Goal: Information Seeking & Learning: Learn about a topic

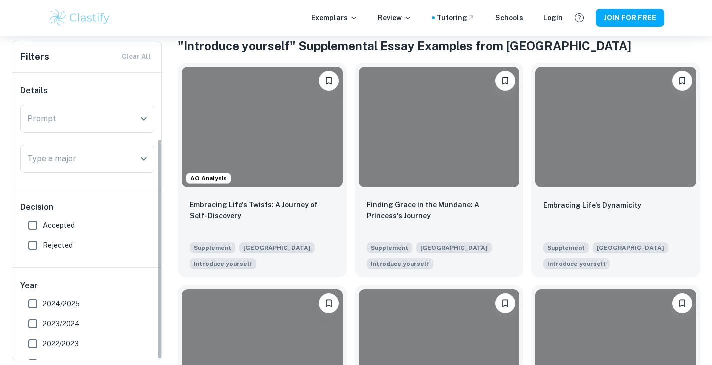
scroll to position [86, 0]
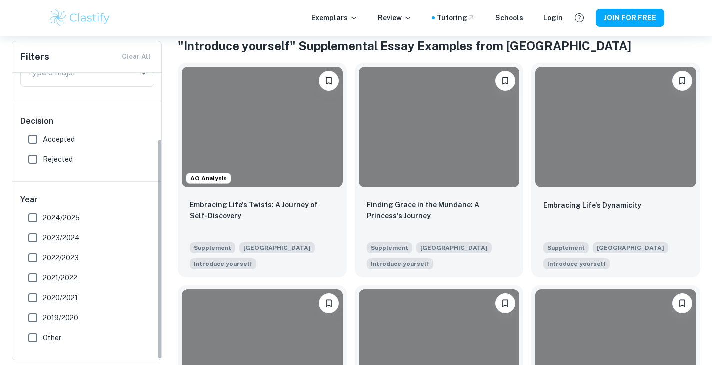
click at [73, 141] on span "Accepted" at bounding box center [59, 139] width 32 height 11
click at [43, 141] on input "Accepted" at bounding box center [33, 139] width 20 height 20
checkbox input "true"
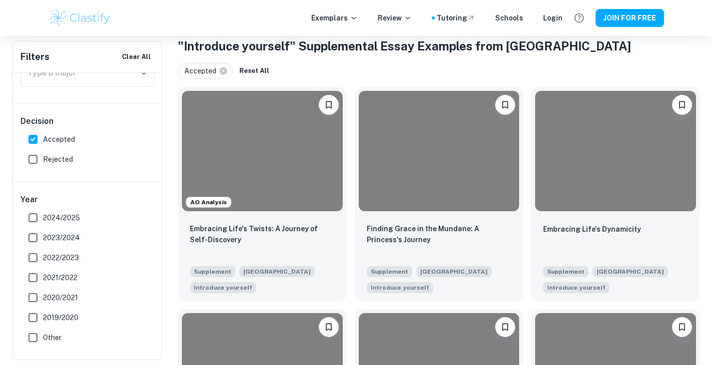
click at [70, 222] on span "2024/2025" at bounding box center [61, 217] width 37 height 11
click at [43, 222] on input "2024/2025" at bounding box center [33, 218] width 20 height 20
checkbox input "true"
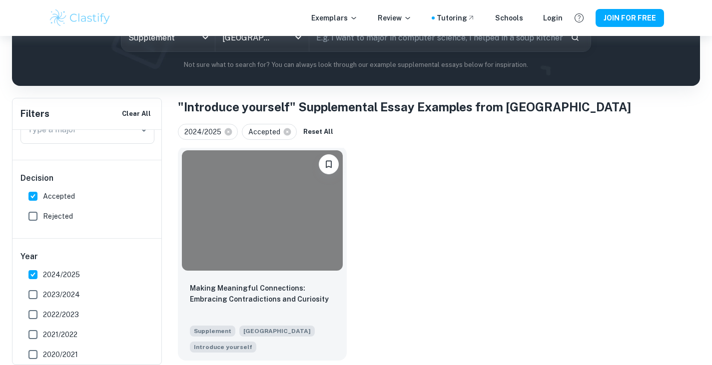
scroll to position [136, 0]
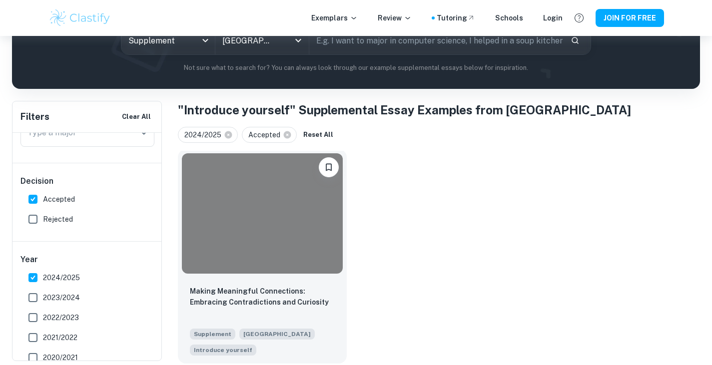
click at [295, 278] on div "Making Meaningful Connections: Embracing Contradictions and Curiosity Supplemen…" at bounding box center [262, 321] width 169 height 86
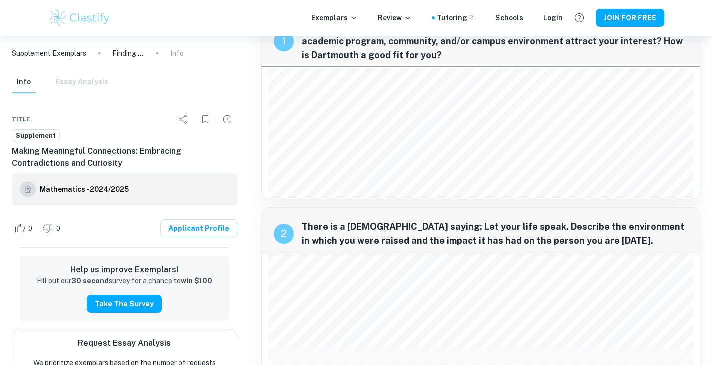
scroll to position [9, 0]
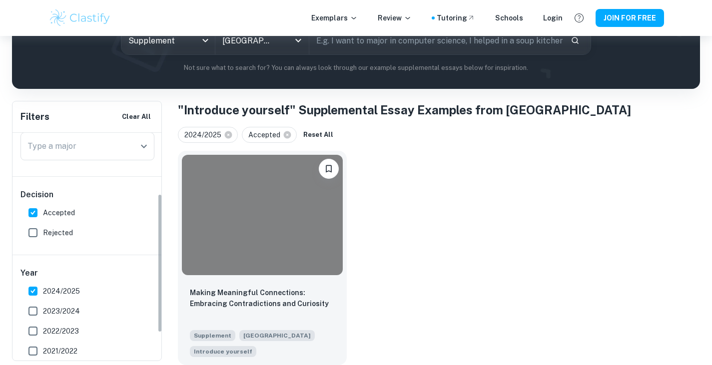
scroll to position [100, 0]
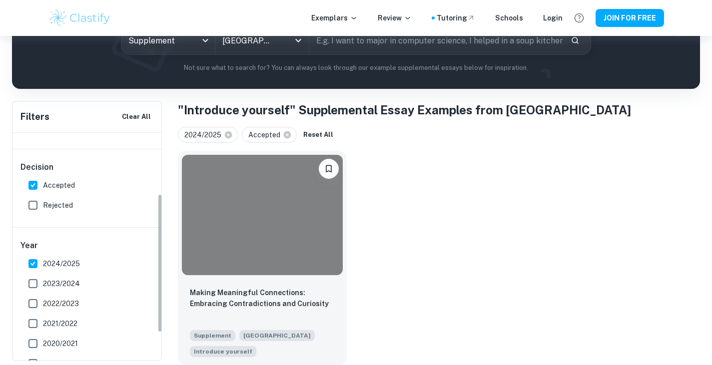
click at [45, 265] on span "2024/2025" at bounding box center [61, 263] width 37 height 11
click at [43, 265] on input "2024/2025" at bounding box center [33, 264] width 20 height 20
checkbox input "false"
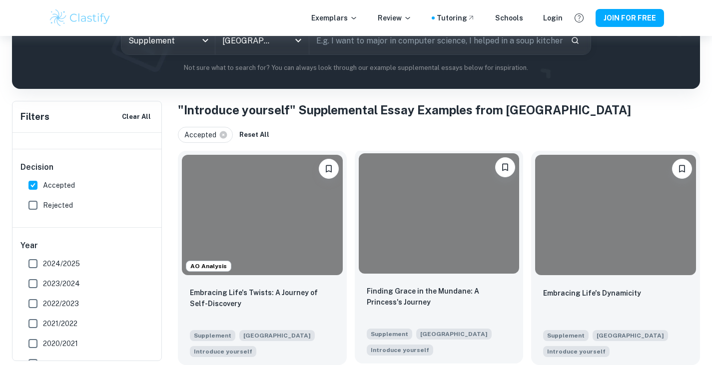
click at [410, 279] on div "Finding [PERSON_NAME] in the Mundane: A Princess's Journey Supplement Dartmouth…" at bounding box center [439, 321] width 169 height 86
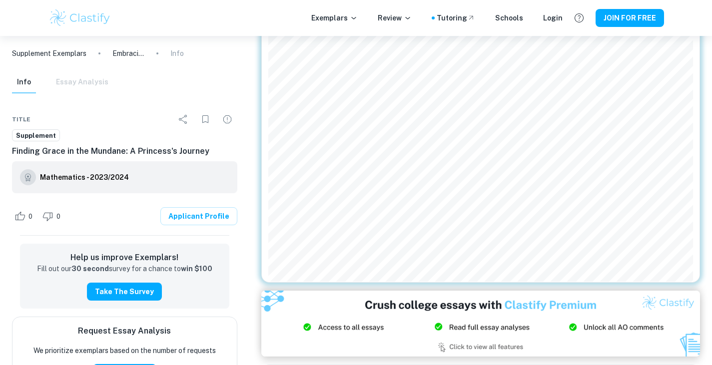
scroll to position [329, 0]
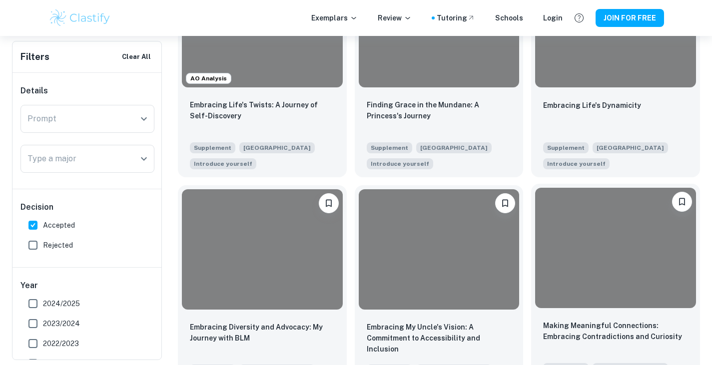
scroll to position [258, 0]
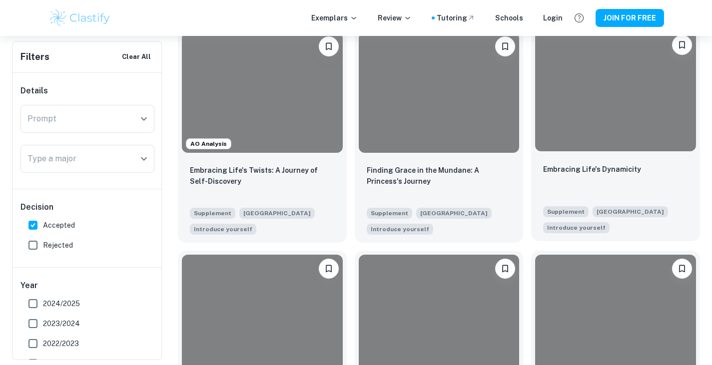
click at [610, 121] on div at bounding box center [615, 91] width 161 height 120
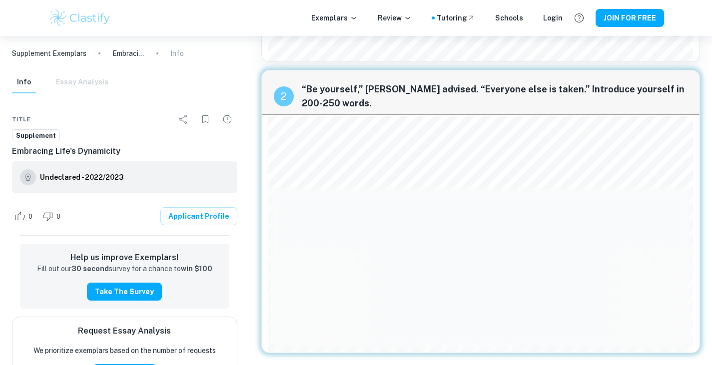
scroll to position [161, 0]
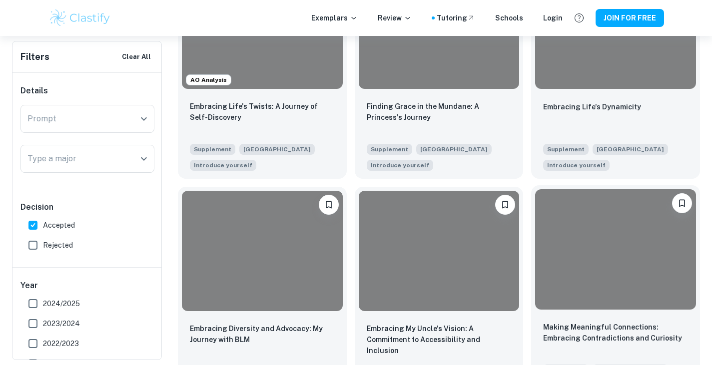
scroll to position [358, 0]
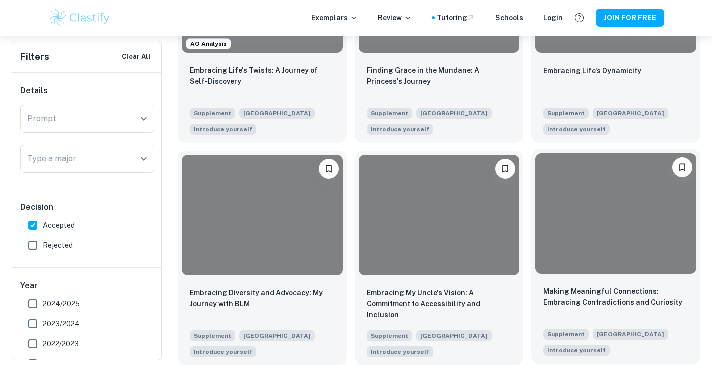
click at [613, 285] on div "Making Meaningful Connections: Embracing Contradictions and Curiosity Supplemen…" at bounding box center [615, 321] width 169 height 86
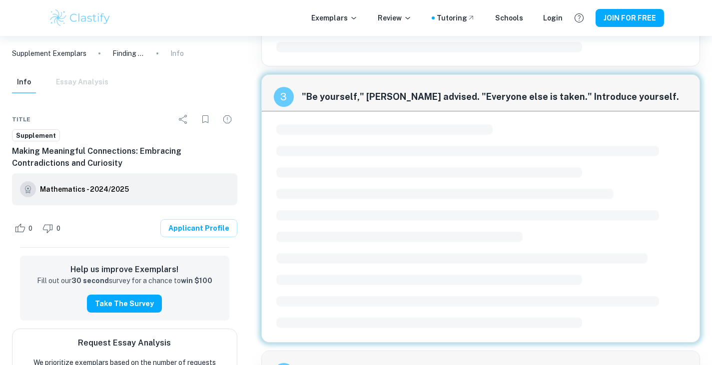
scroll to position [457, 0]
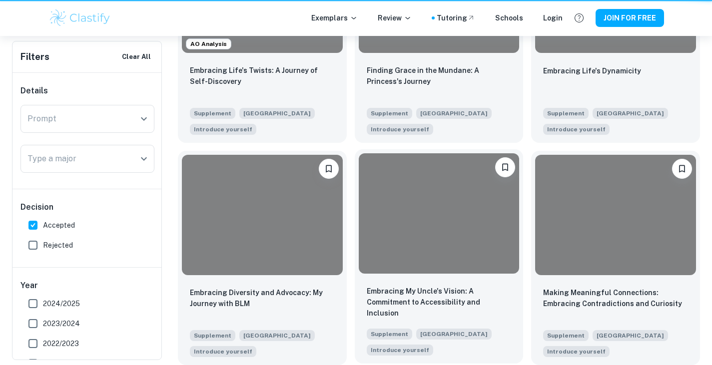
scroll to position [358, 0]
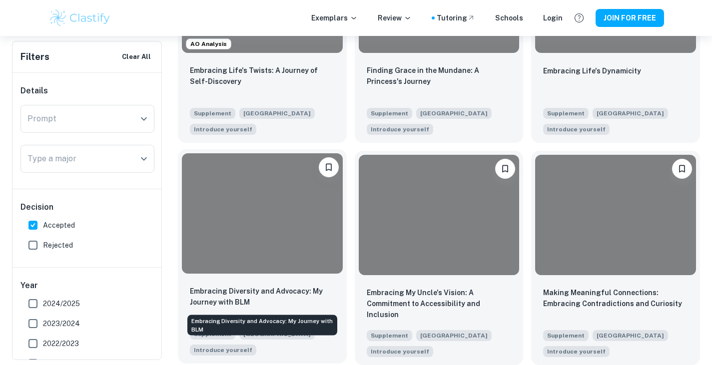
click at [290, 297] on p "Embracing Diversity and Advocacy: My Journey with BLM" at bounding box center [262, 297] width 145 height 22
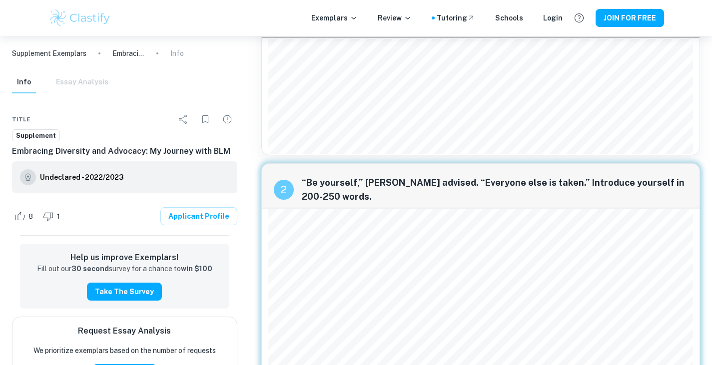
scroll to position [100, 0]
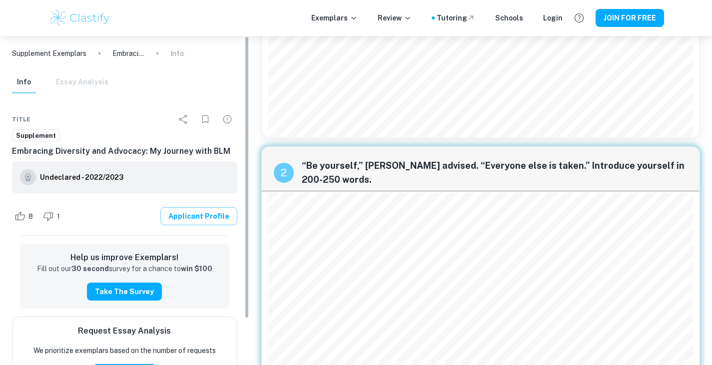
click at [211, 214] on link "Applicant Profile" at bounding box center [198, 216] width 77 height 18
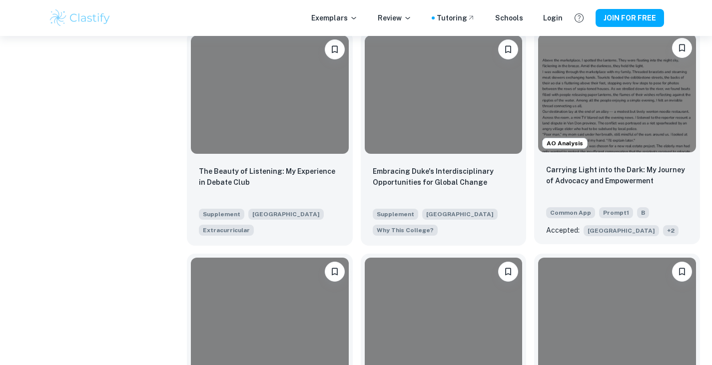
scroll to position [1498, 0]
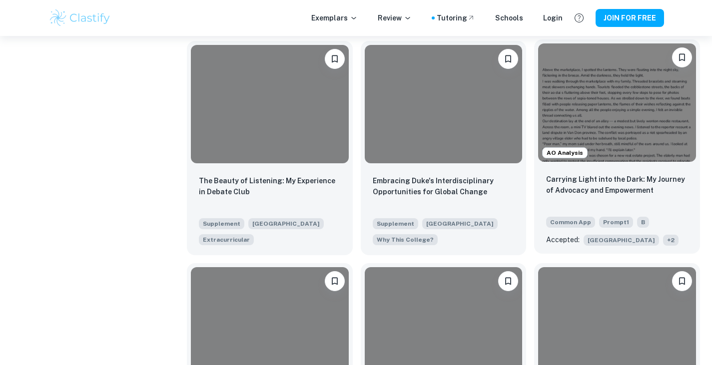
click at [663, 238] on span "+ 2" at bounding box center [670, 240] width 15 height 11
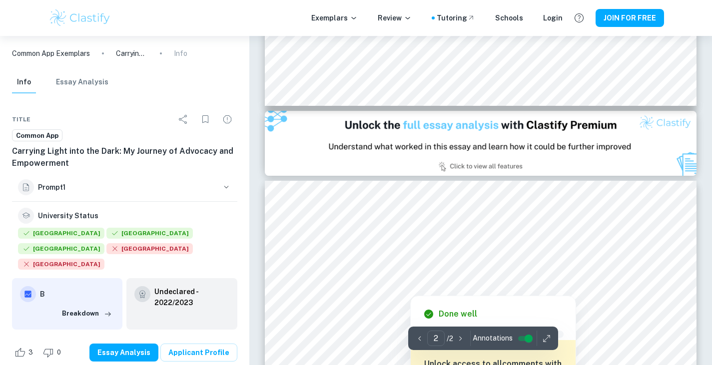
scroll to position [649, 0]
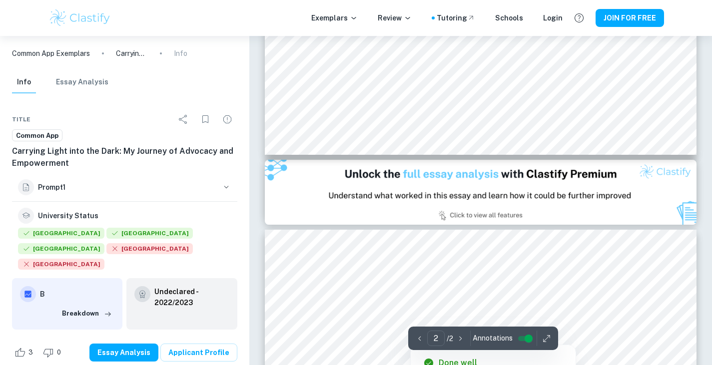
type input "1"
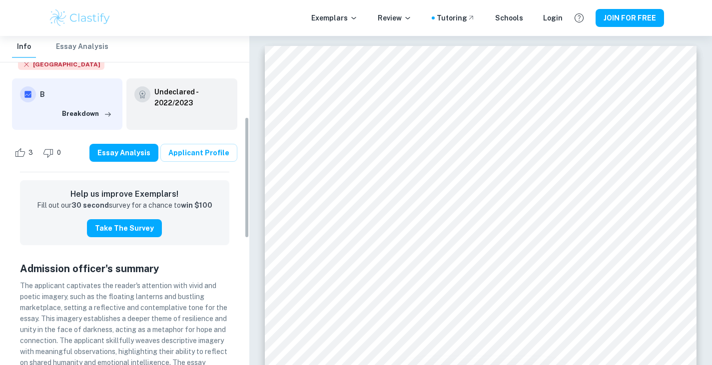
scroll to position [400, 0]
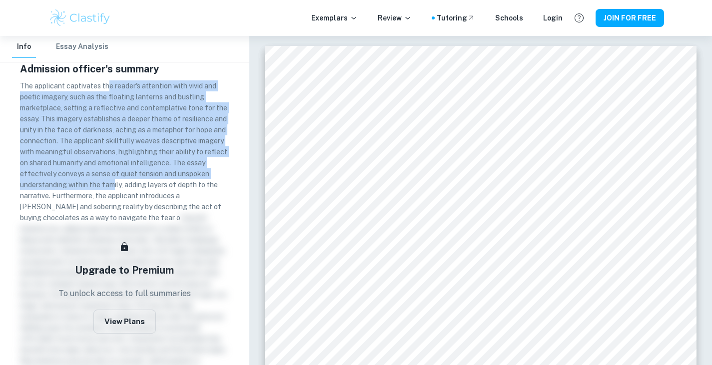
drag, startPoint x: 113, startPoint y: 188, endPoint x: 108, endPoint y: 84, distance: 104.0
click at [108, 87] on span "The applicant captivates the reader's attention with vivid and poetic imagery, …" at bounding box center [123, 152] width 207 height 140
click at [108, 84] on span "The applicant captivates the reader's attention with vivid and poetic imagery, …" at bounding box center [123, 152] width 207 height 140
click at [122, 164] on span "The applicant captivates the reader's attention with vivid and poetic imagery, …" at bounding box center [123, 152] width 207 height 140
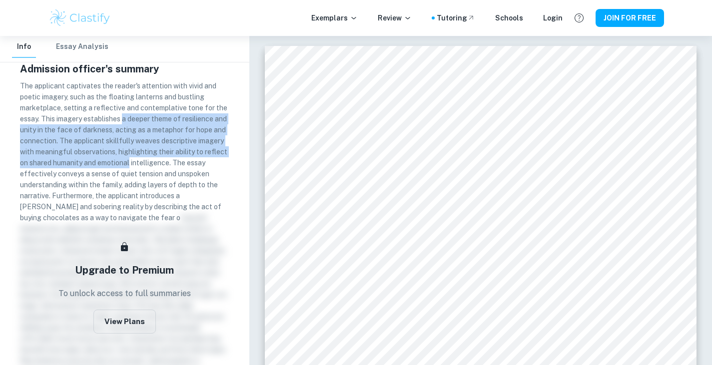
drag, startPoint x: 122, startPoint y: 164, endPoint x: 124, endPoint y: 111, distance: 53.0
click at [123, 114] on span "The applicant captivates the reader's attention with vivid and poetic imagery, …" at bounding box center [123, 152] width 207 height 140
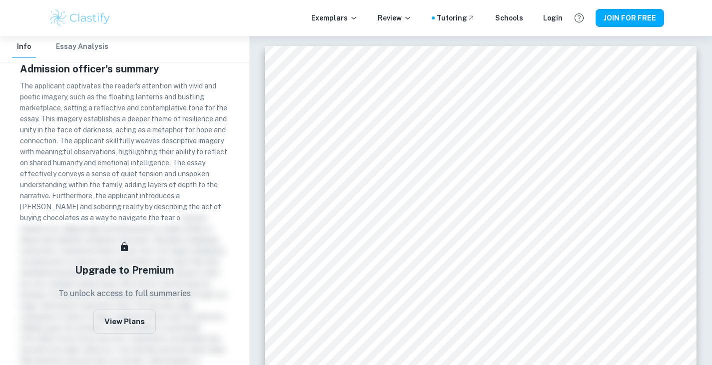
click at [124, 111] on p "The applicant captivates the reader's attention with vivid and poetic imagery, …" at bounding box center [124, 294] width 209 height 428
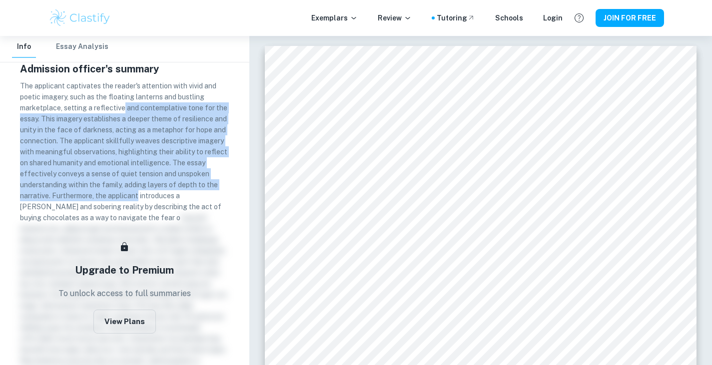
drag, startPoint x: 124, startPoint y: 111, endPoint x: 137, endPoint y: 190, distance: 79.5
click at [137, 190] on p "The applicant captivates the reader's attention with vivid and poetic imagery, …" at bounding box center [124, 294] width 209 height 428
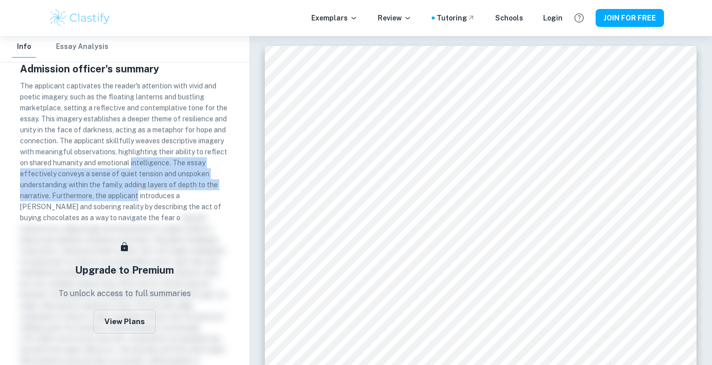
drag, startPoint x: 137, startPoint y: 190, endPoint x: 134, endPoint y: 149, distance: 41.1
click at [134, 149] on p "The applicant captivates the reader's attention with vivid and poetic imagery, …" at bounding box center [124, 294] width 209 height 428
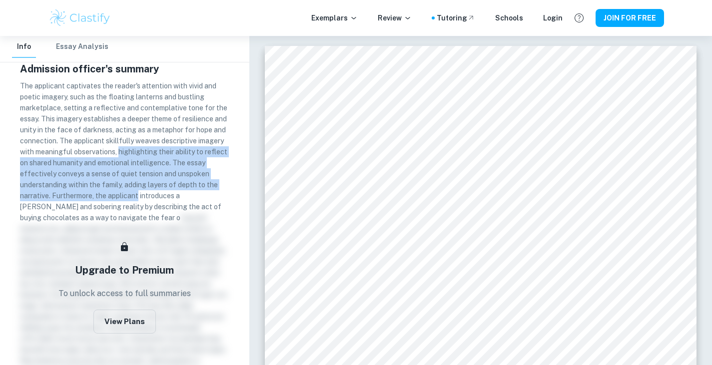
click at [133, 147] on span "The applicant captivates the reader's attention with vivid and poetic imagery, …" at bounding box center [123, 152] width 207 height 140
drag, startPoint x: 133, startPoint y: 147, endPoint x: 144, endPoint y: 192, distance: 46.2
click at [144, 192] on span "The applicant captivates the reader's attention with vivid and poetic imagery, …" at bounding box center [123, 152] width 207 height 140
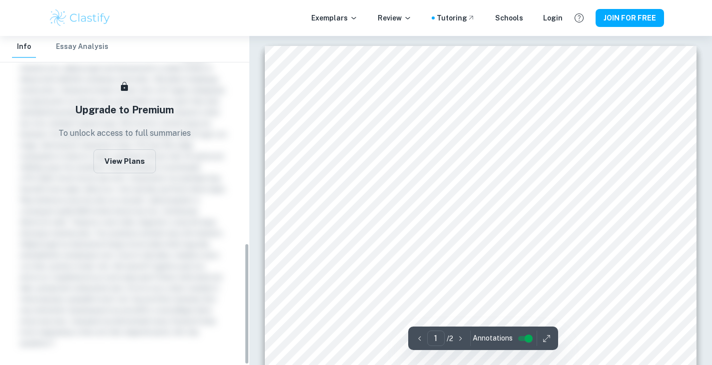
scroll to position [250, 0]
click at [97, 38] on button "Essay Analysis" at bounding box center [82, 47] width 52 height 22
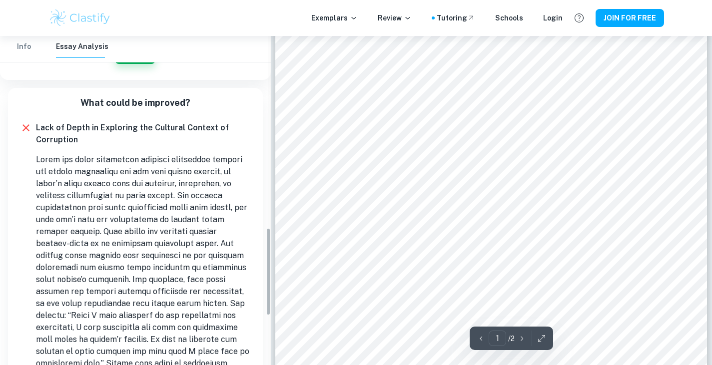
scroll to position [896, 0]
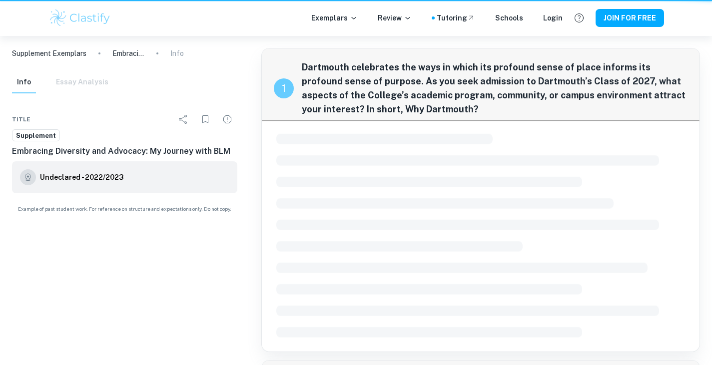
scroll to position [100, 0]
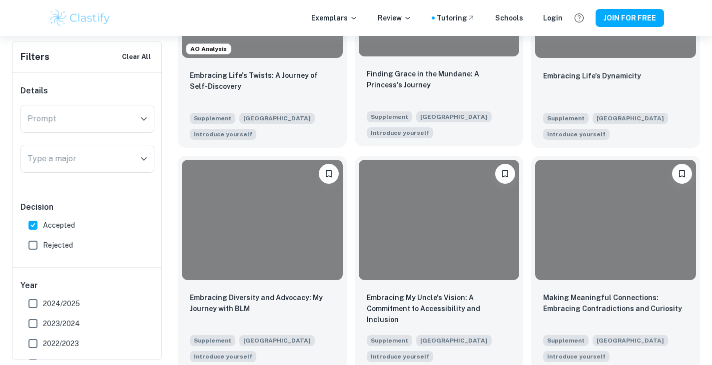
scroll to position [358, 0]
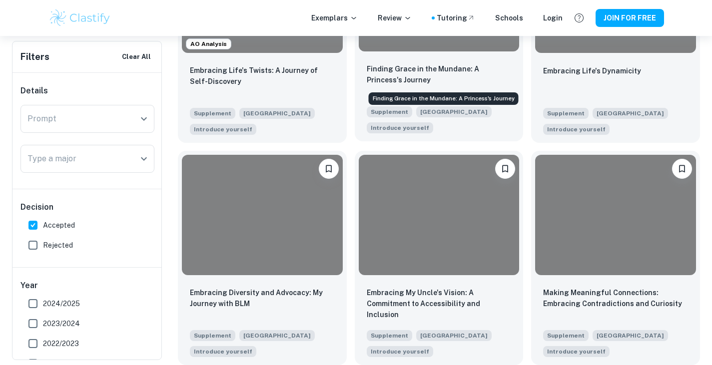
click at [483, 81] on p "Finding Grace in the Mundane: A Princess's Journey" at bounding box center [439, 74] width 145 height 22
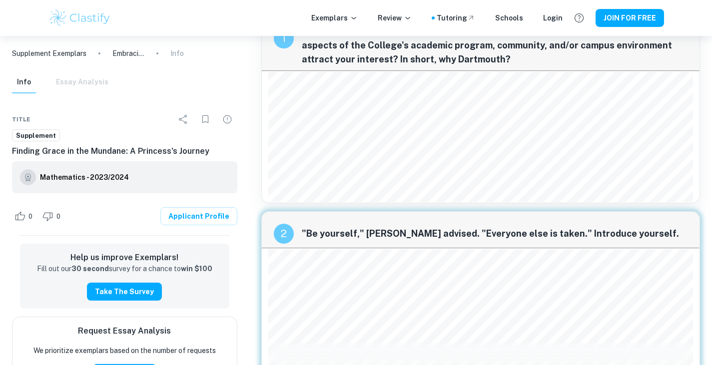
scroll to position [23, 0]
